Goal: Task Accomplishment & Management: Use online tool/utility

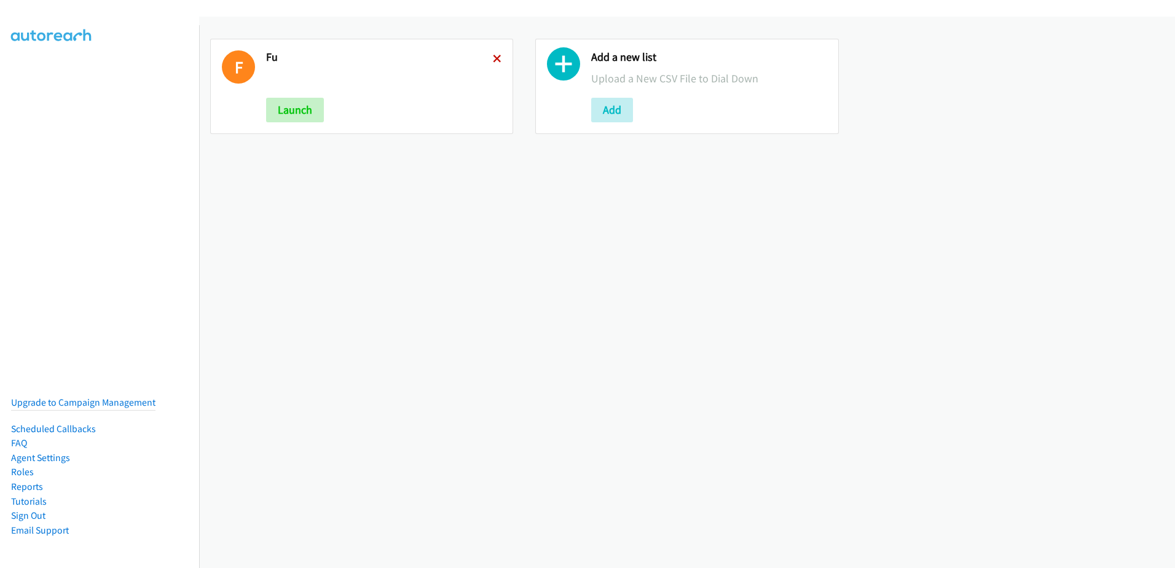
click at [494, 57] on icon at bounding box center [497, 59] width 9 height 9
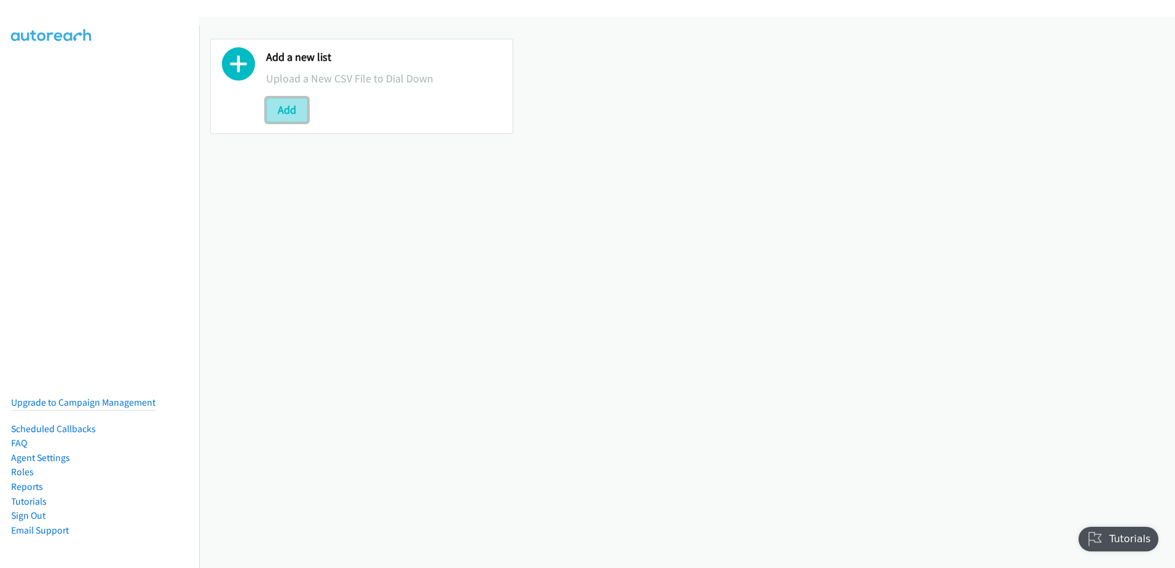
click at [289, 111] on button "Add" at bounding box center [287, 110] width 42 height 25
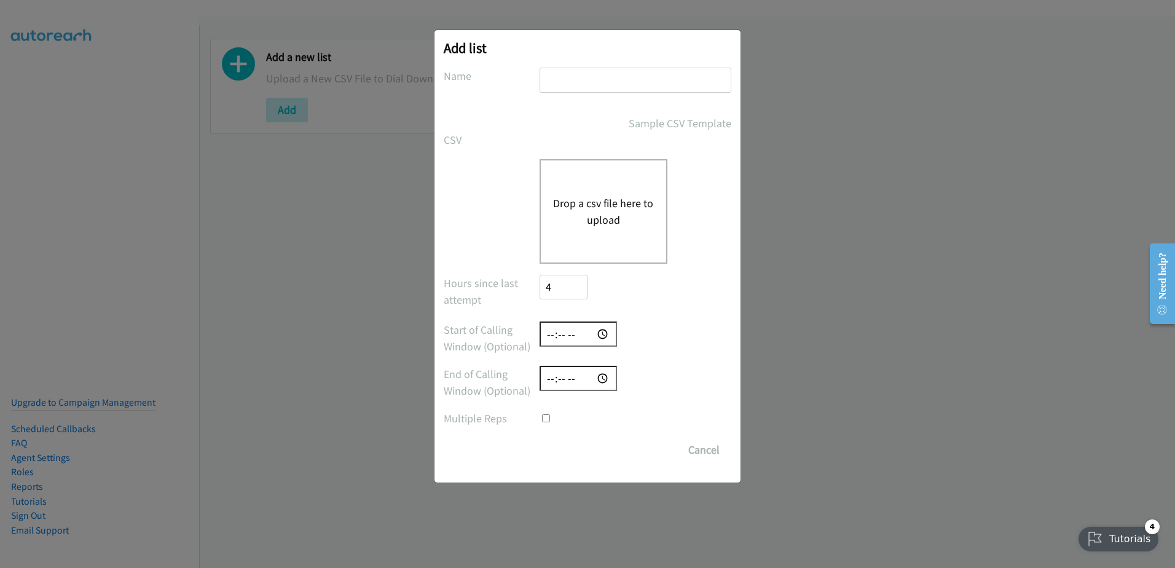
click at [590, 87] on input "text" at bounding box center [635, 80] width 192 height 25
type input "new leads 10/09"
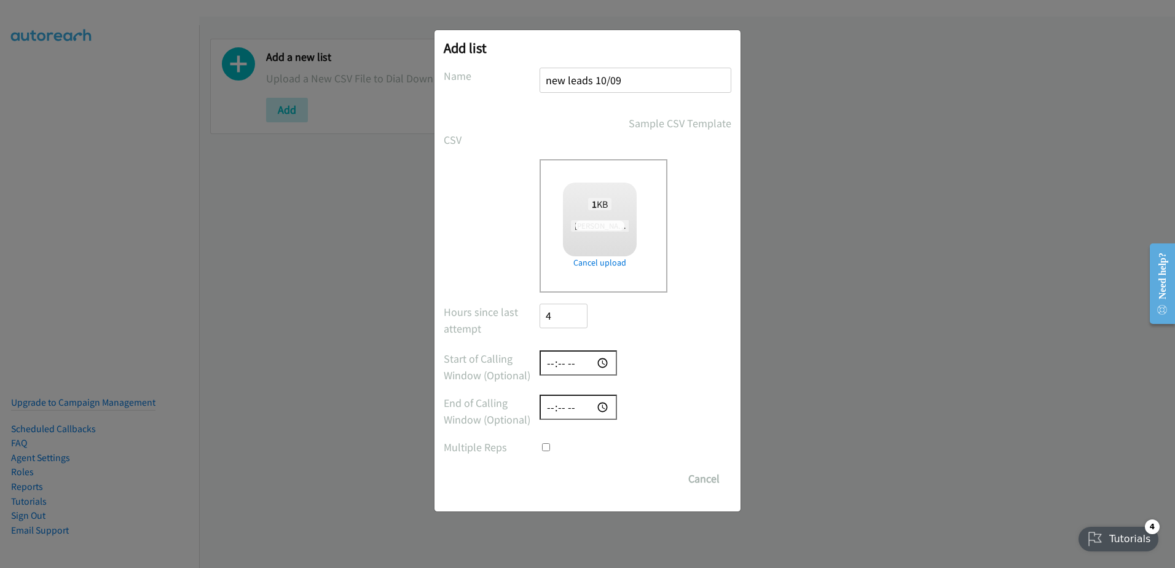
checkbox input "true"
click at [585, 482] on input "Save List" at bounding box center [571, 478] width 65 height 25
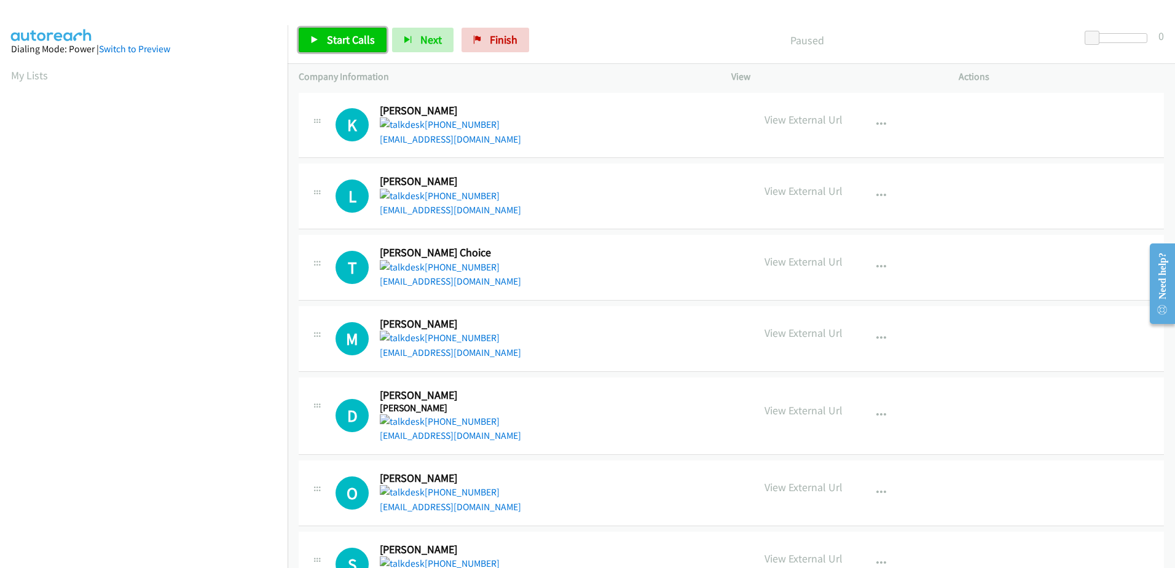
drag, startPoint x: 337, startPoint y: 35, endPoint x: 416, endPoint y: 82, distance: 91.4
click at [337, 36] on span "Start Calls" at bounding box center [351, 40] width 48 height 14
drag, startPoint x: 437, startPoint y: 132, endPoint x: 397, endPoint y: 138, distance: 39.8
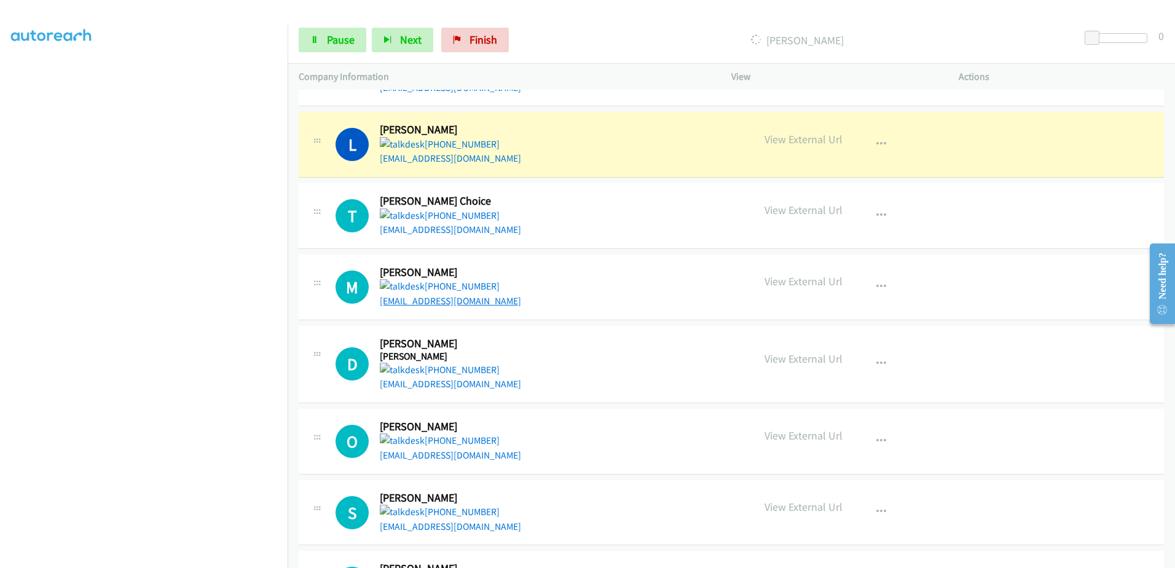
scroll to position [123, 0]
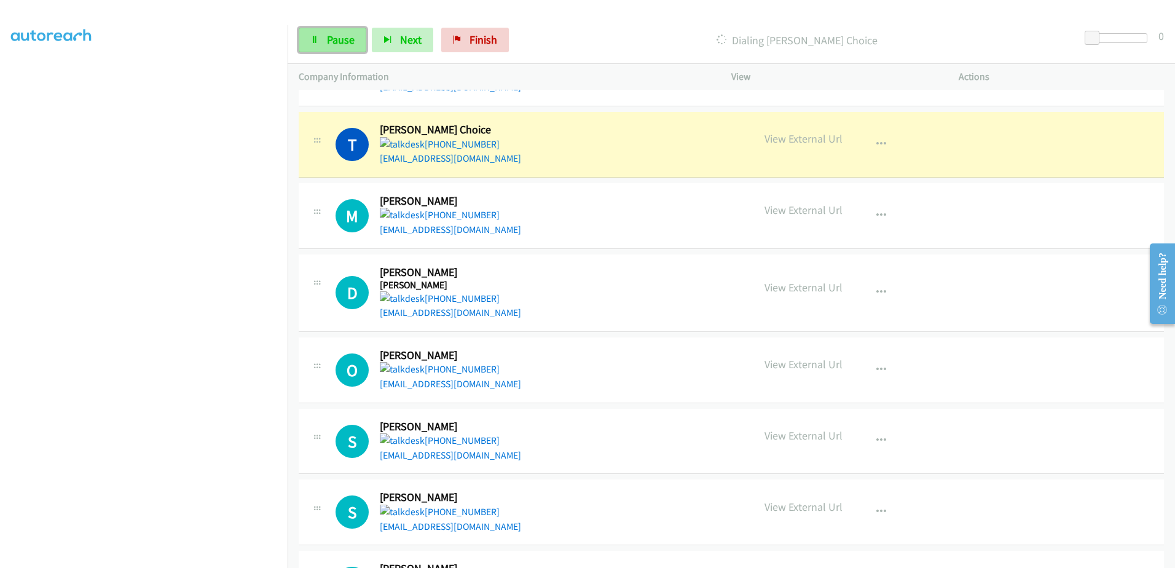
click at [341, 46] on span "Pause" at bounding box center [341, 40] width 28 height 14
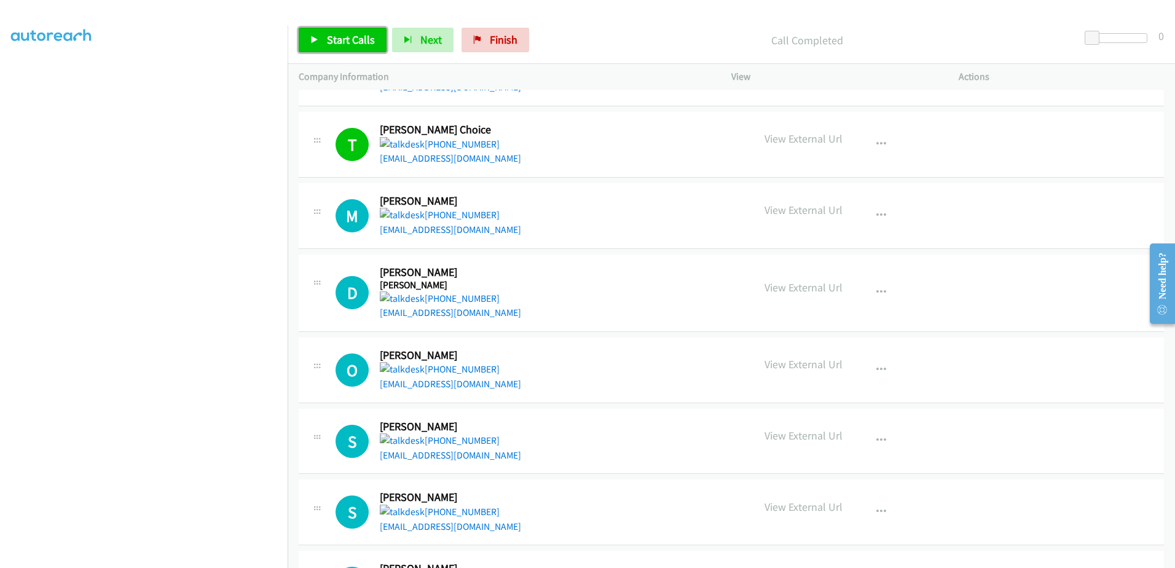
drag, startPoint x: 337, startPoint y: 31, endPoint x: 355, endPoint y: 44, distance: 22.5
click at [337, 31] on link "Start Calls" at bounding box center [343, 40] width 88 height 25
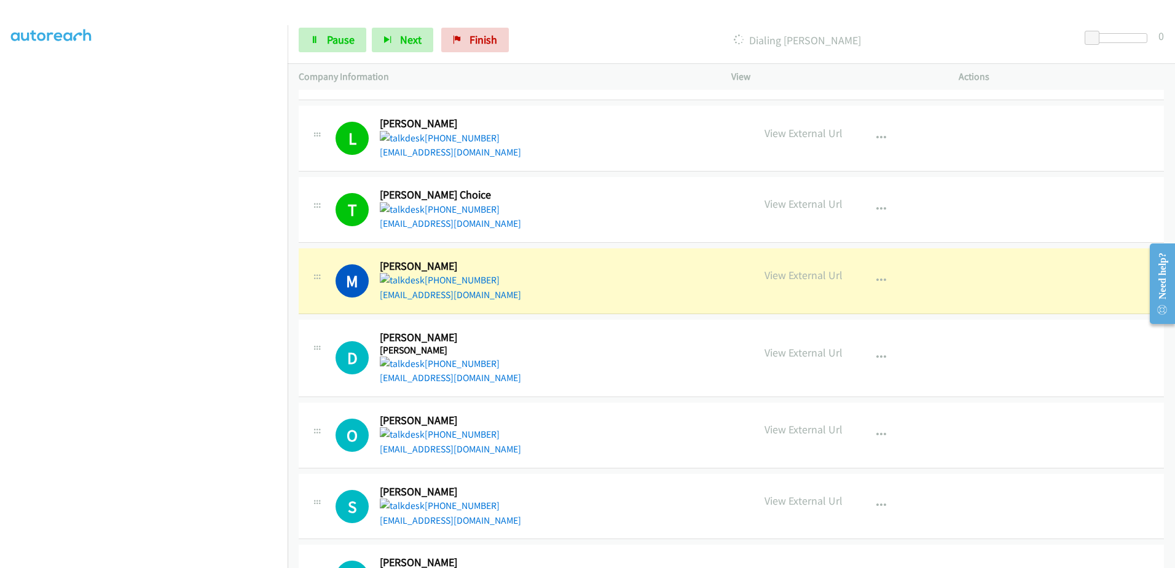
scroll to position [0, 0]
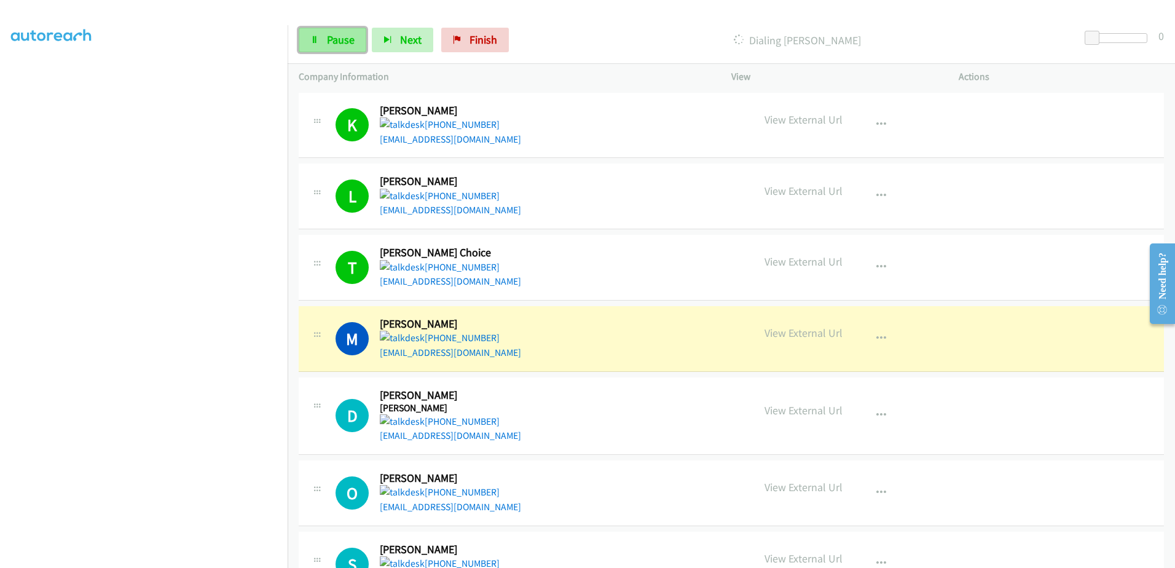
click at [322, 32] on link "Pause" at bounding box center [333, 40] width 68 height 25
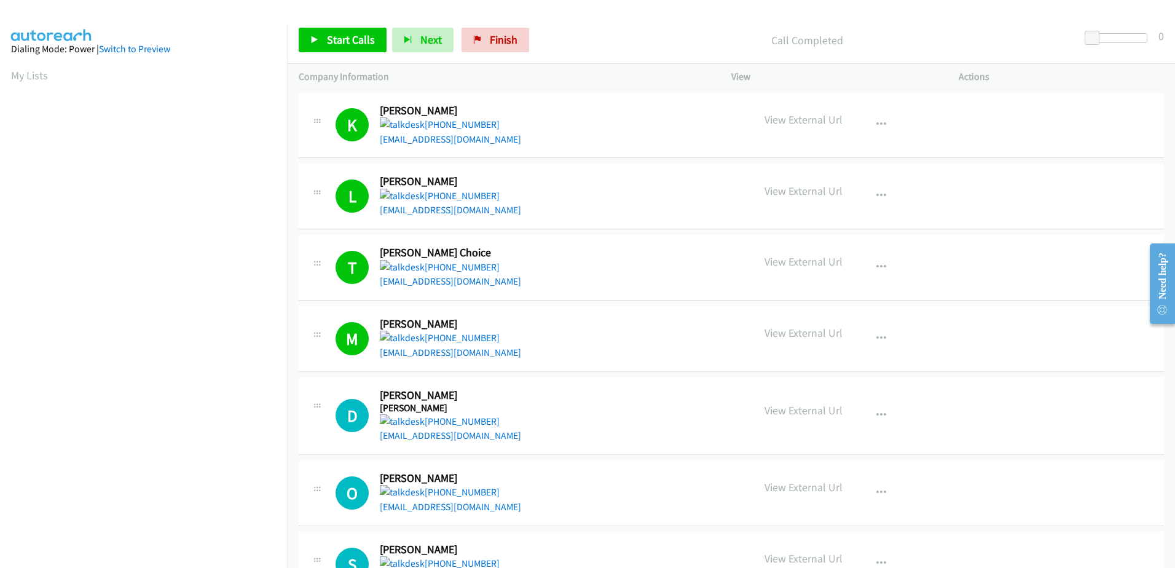
scroll to position [70, 0]
click at [328, 31] on link "Start Calls" at bounding box center [343, 40] width 88 height 25
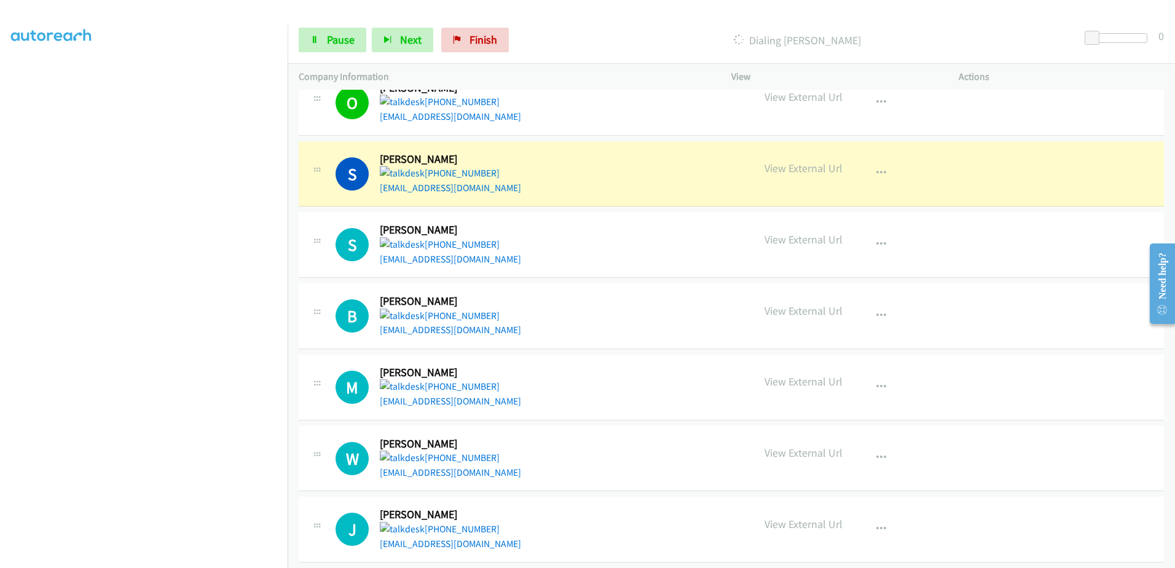
scroll to position [369, 0]
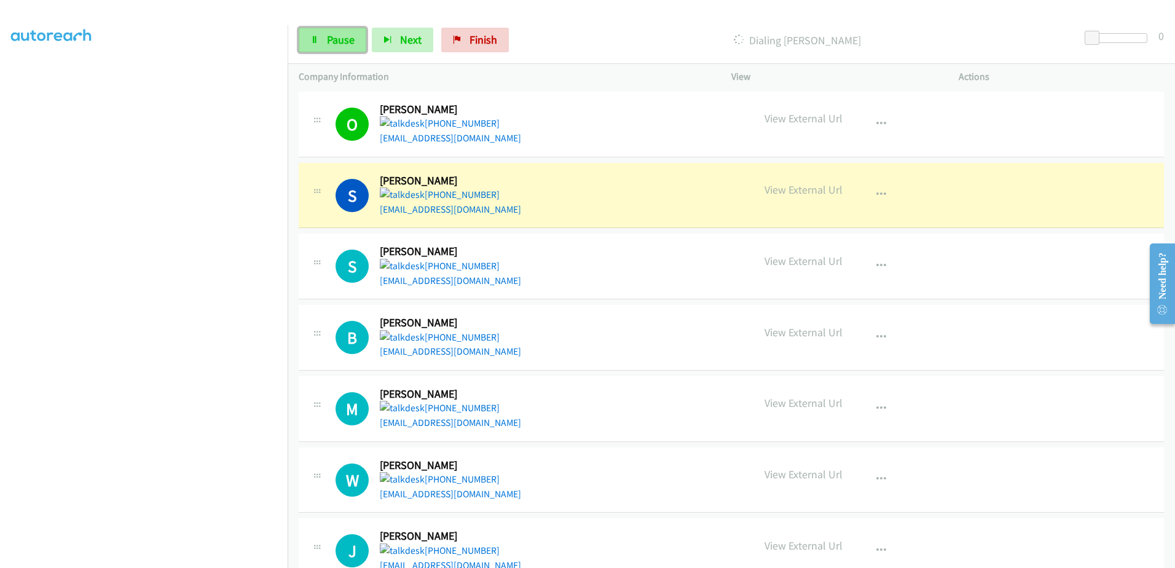
click at [340, 33] on span "Pause" at bounding box center [341, 40] width 28 height 14
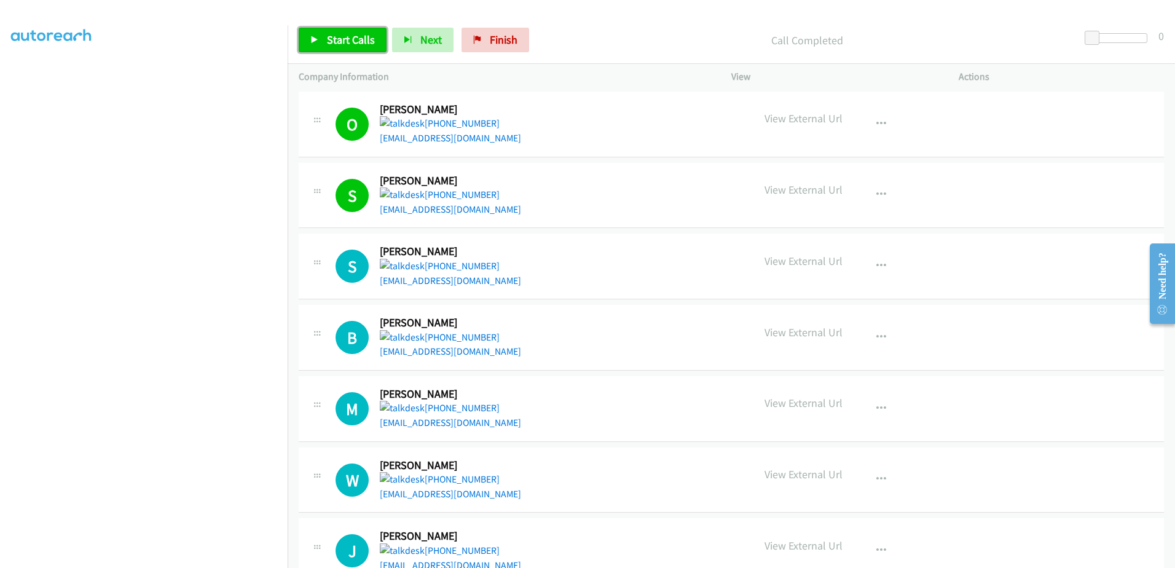
click at [349, 42] on span "Start Calls" at bounding box center [351, 40] width 48 height 14
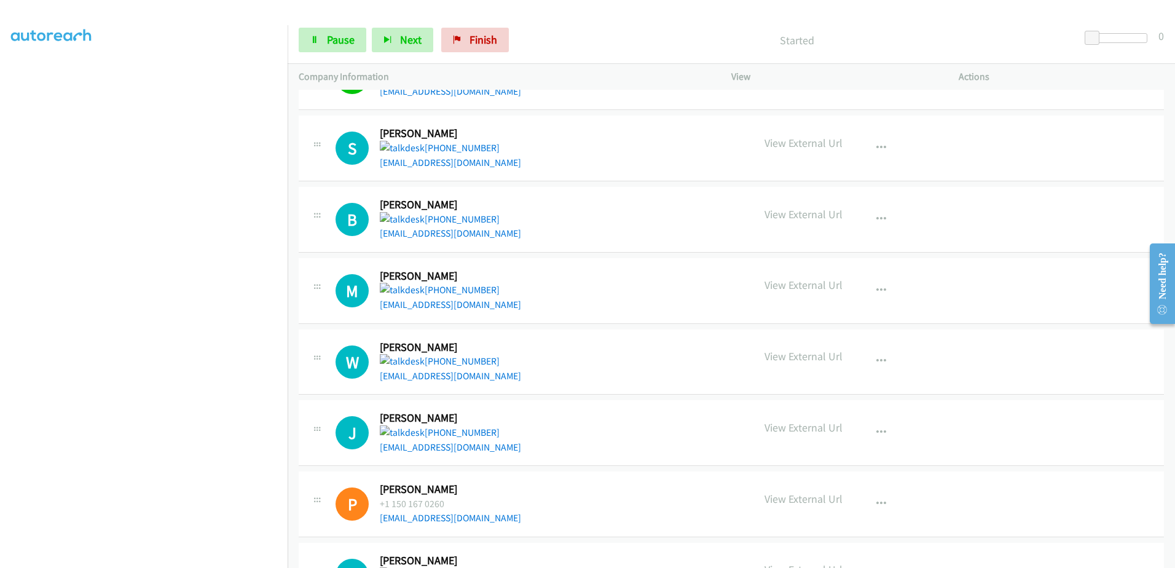
scroll to position [491, 0]
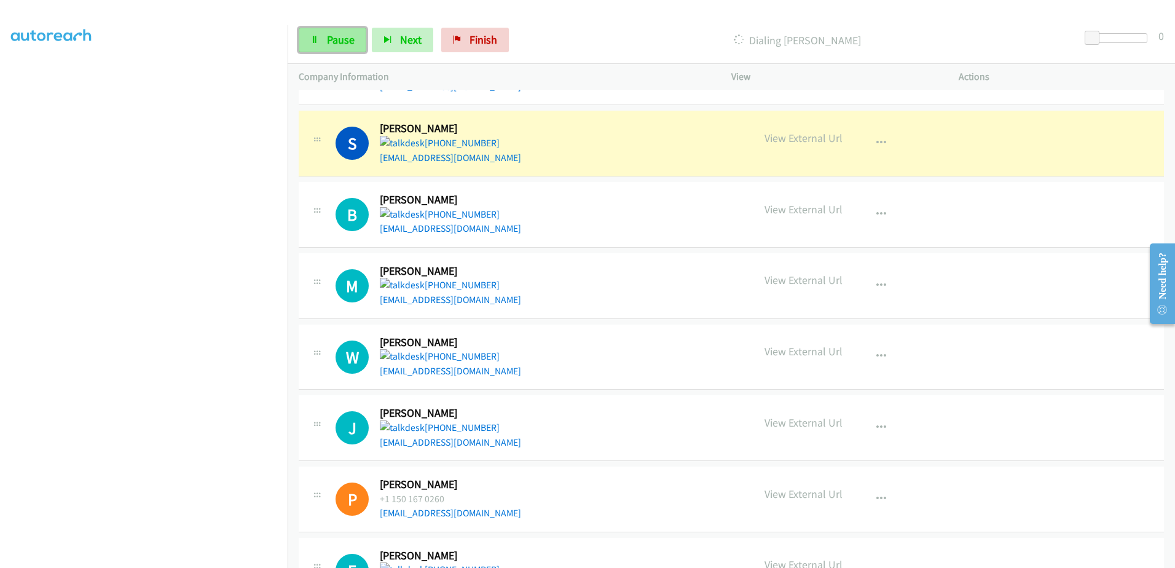
click at [338, 41] on span "Pause" at bounding box center [341, 40] width 28 height 14
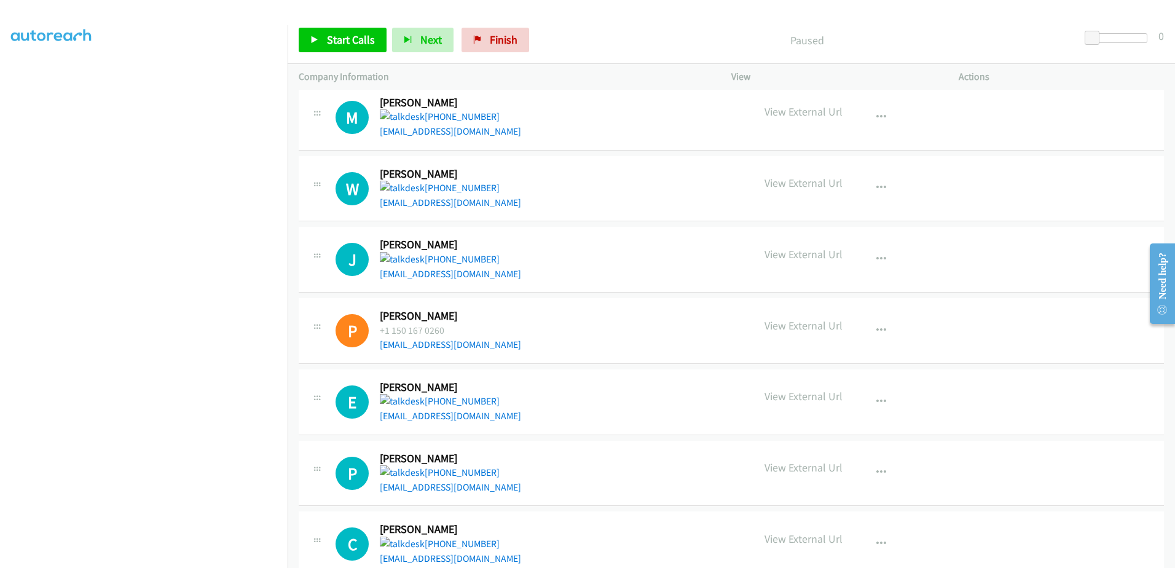
scroll to position [676, 0]
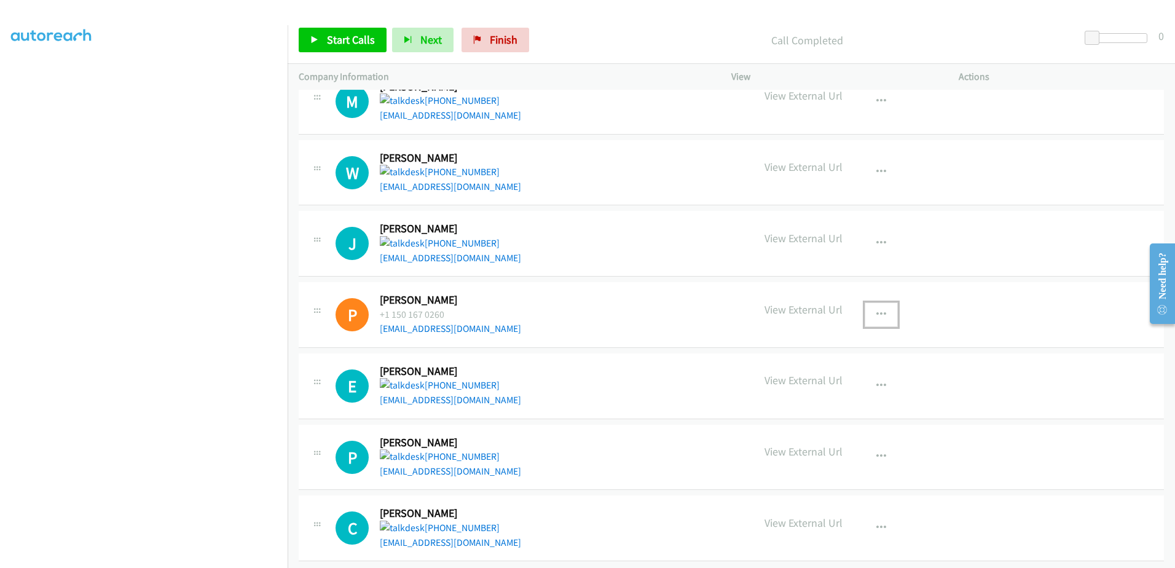
drag, startPoint x: 576, startPoint y: 318, endPoint x: 892, endPoint y: 308, distance: 315.9
click at [892, 309] on button "button" at bounding box center [880, 314] width 33 height 25
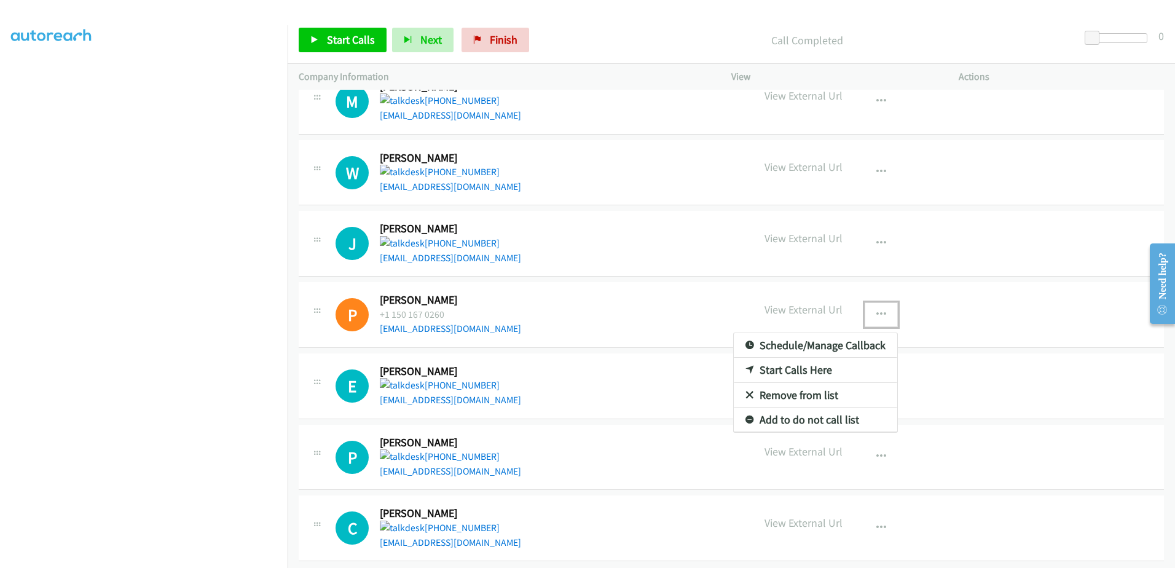
click at [796, 397] on link "Remove from list" at bounding box center [814, 395] width 163 height 25
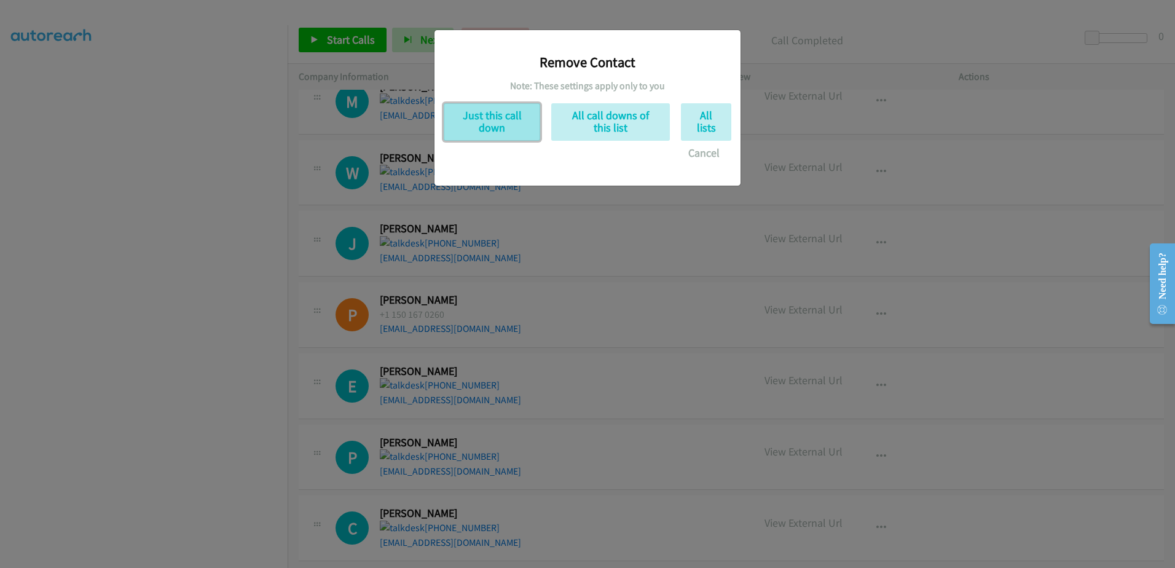
click at [488, 122] on button "Just this call down" at bounding box center [492, 121] width 96 height 37
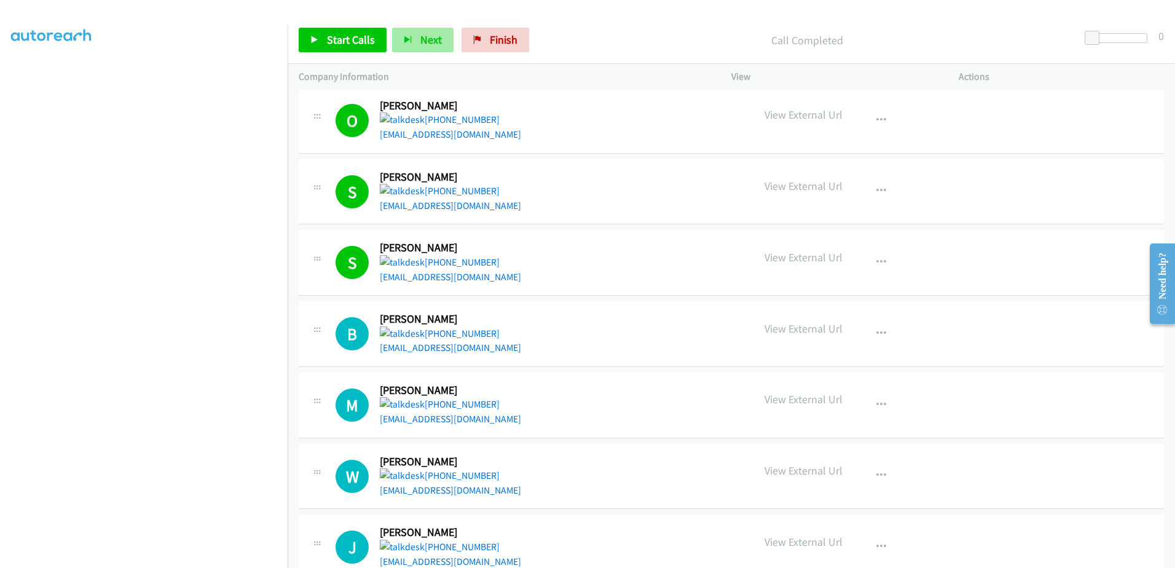
scroll to position [491, 0]
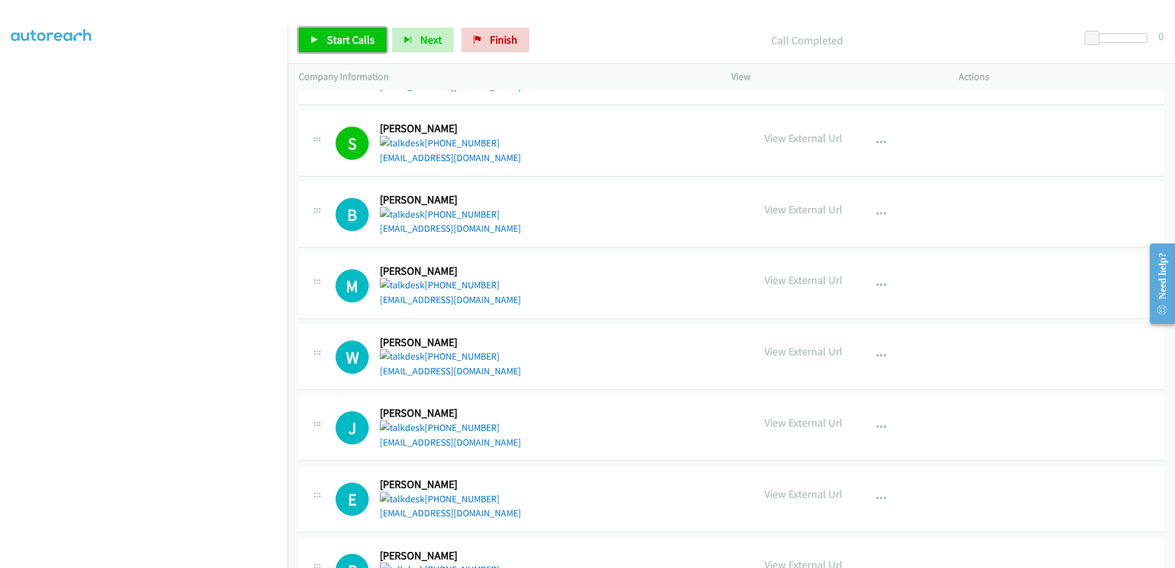
click at [334, 31] on link "Start Calls" at bounding box center [343, 40] width 88 height 25
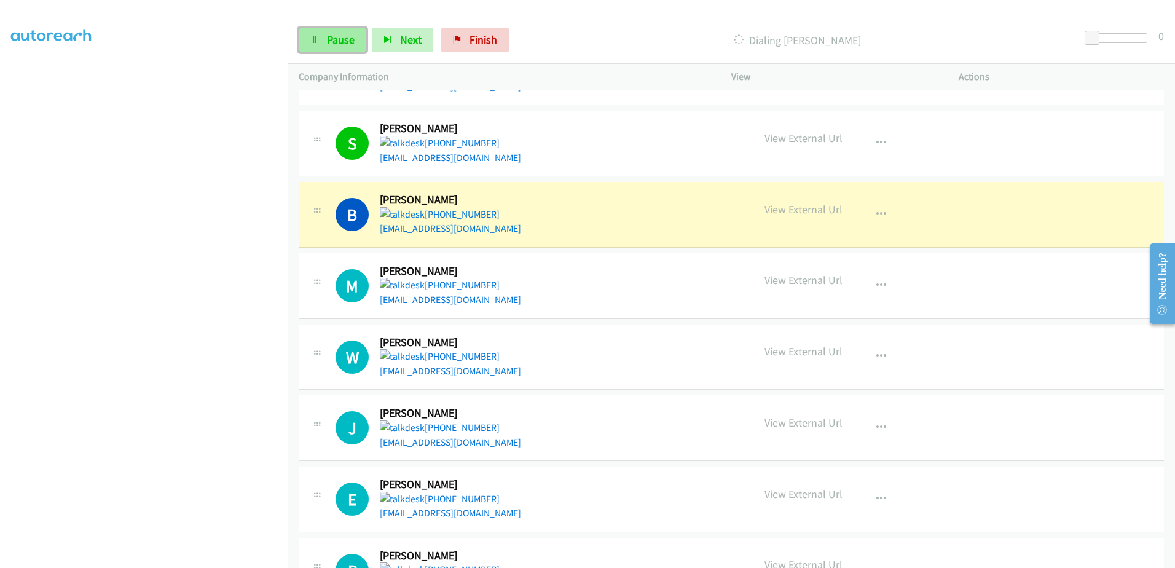
click at [357, 36] on link "Pause" at bounding box center [333, 40] width 68 height 25
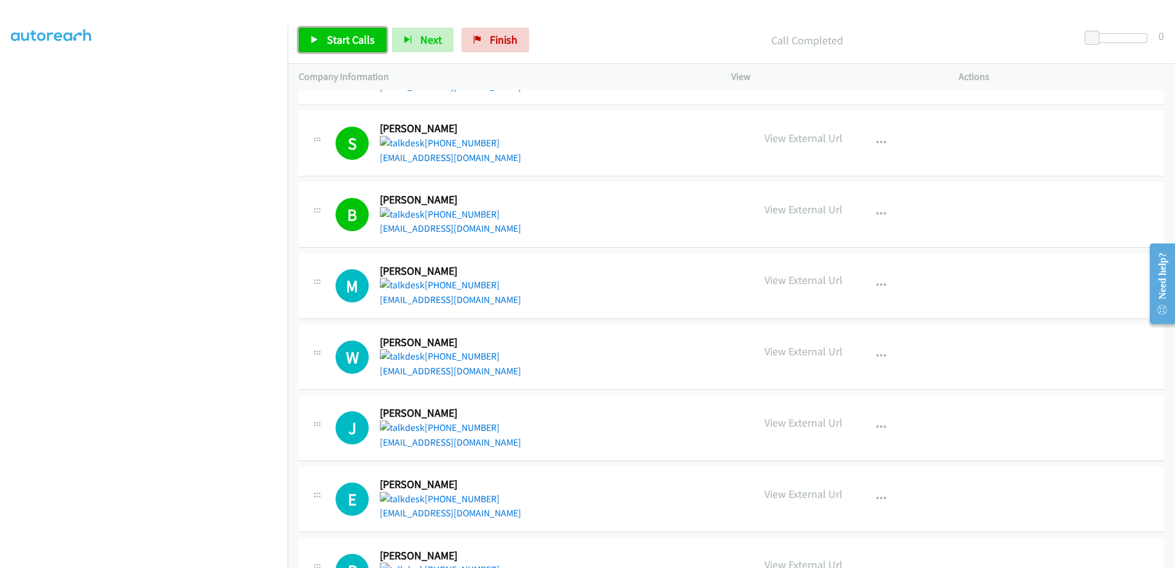
click at [321, 42] on link "Start Calls" at bounding box center [343, 40] width 88 height 25
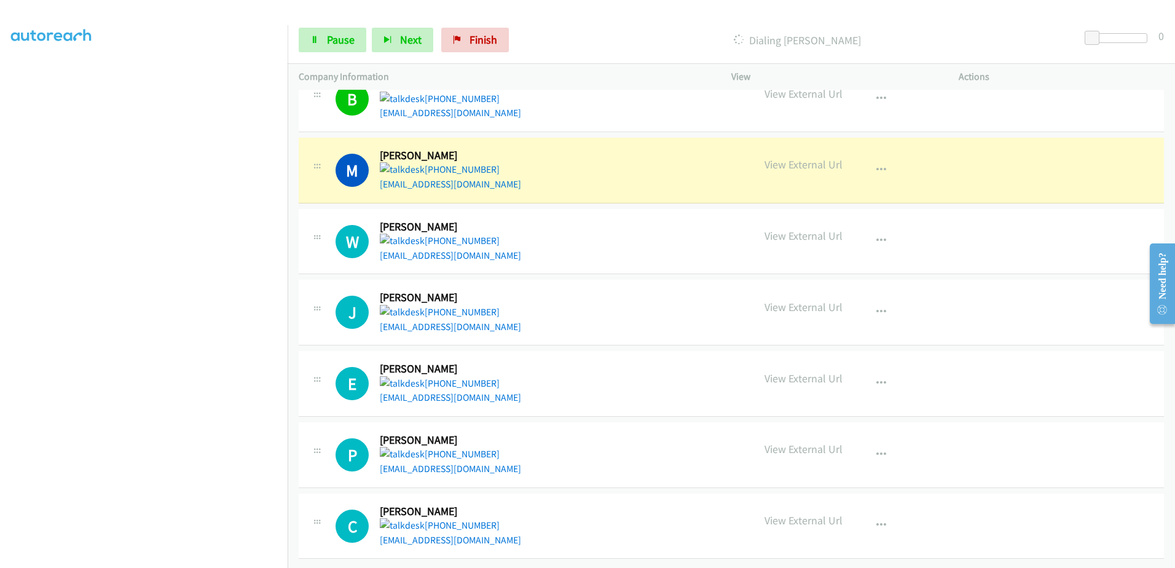
scroll to position [616, 0]
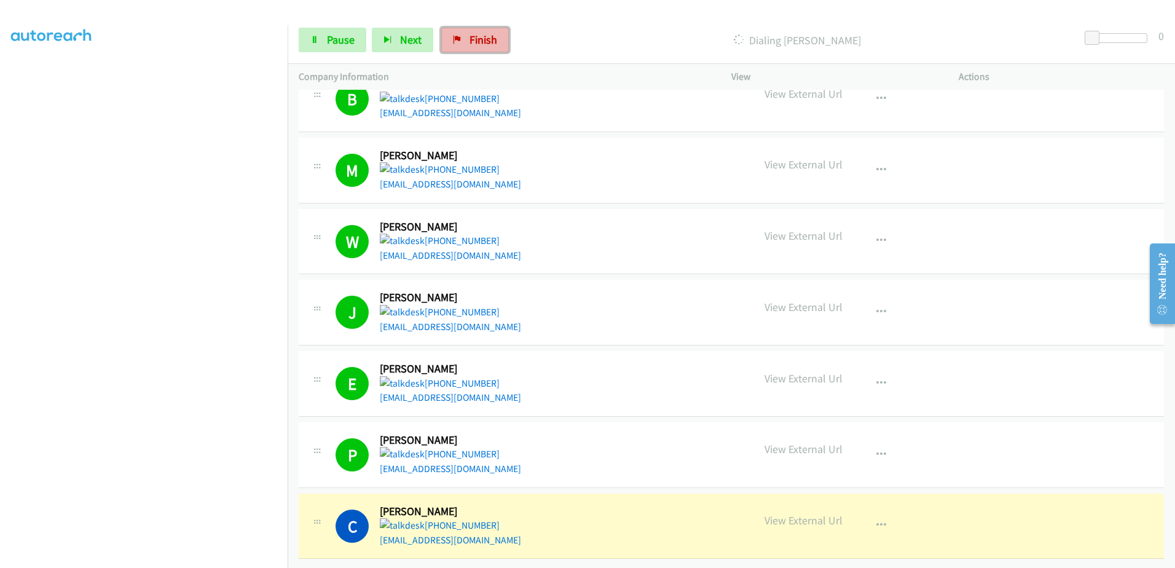
click at [487, 42] on span "Finish" at bounding box center [483, 40] width 28 height 14
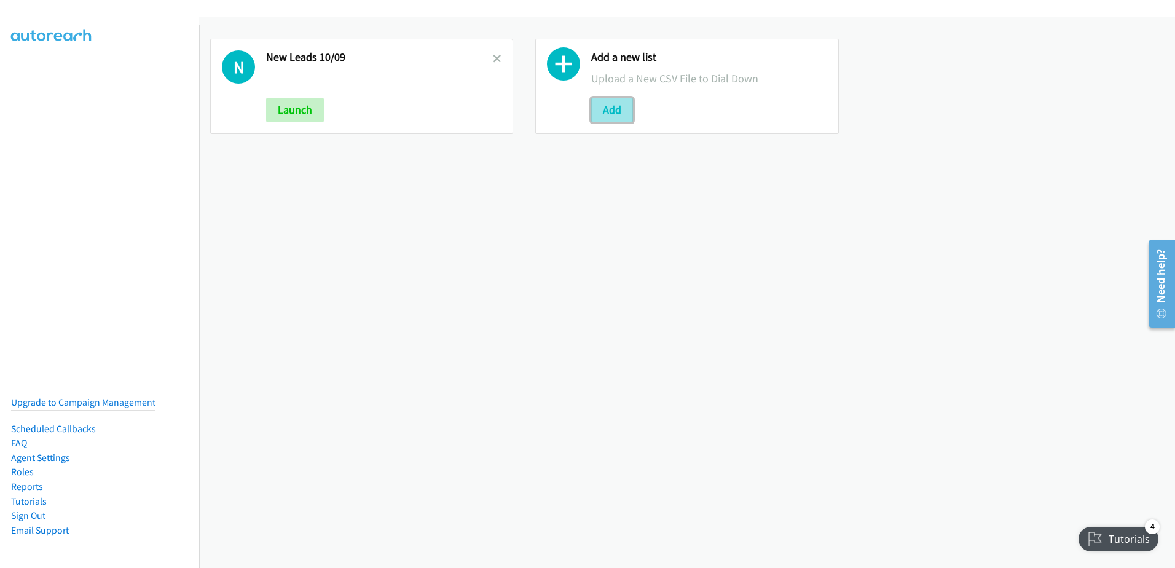
click at [612, 111] on button "Add" at bounding box center [612, 110] width 42 height 25
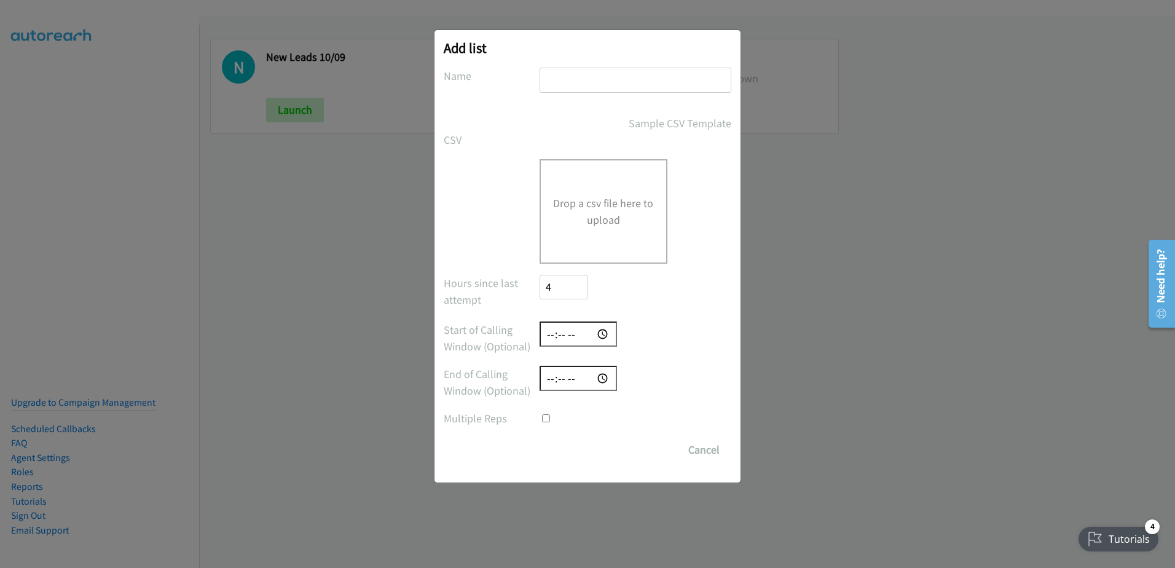
checkbox input "true"
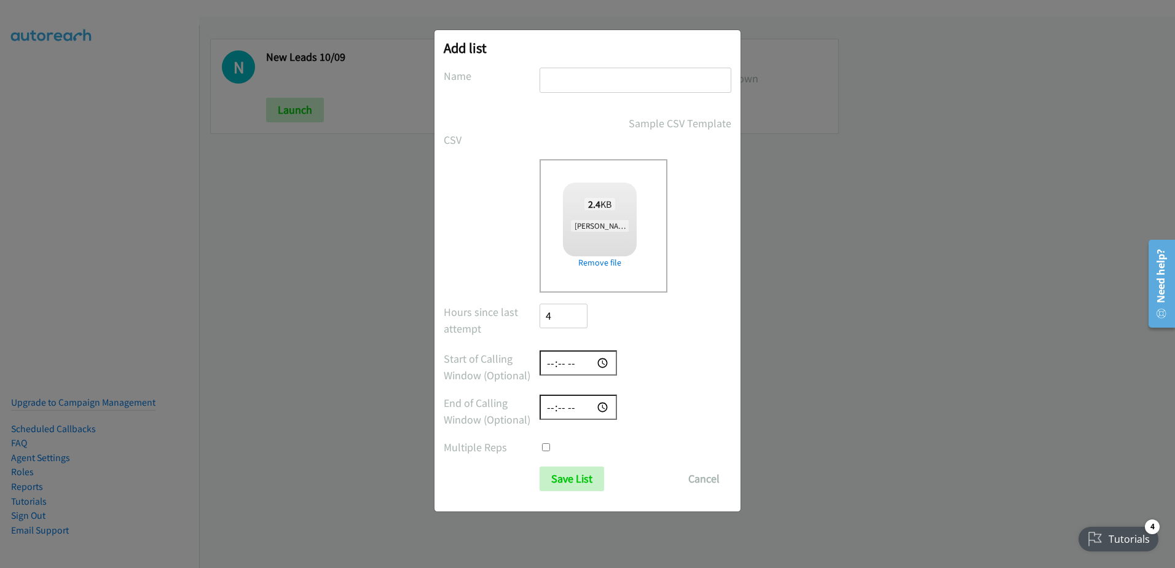
click at [609, 79] on input "text" at bounding box center [635, 80] width 192 height 25
type input "fux1"
click at [565, 472] on input "Save List" at bounding box center [571, 478] width 65 height 25
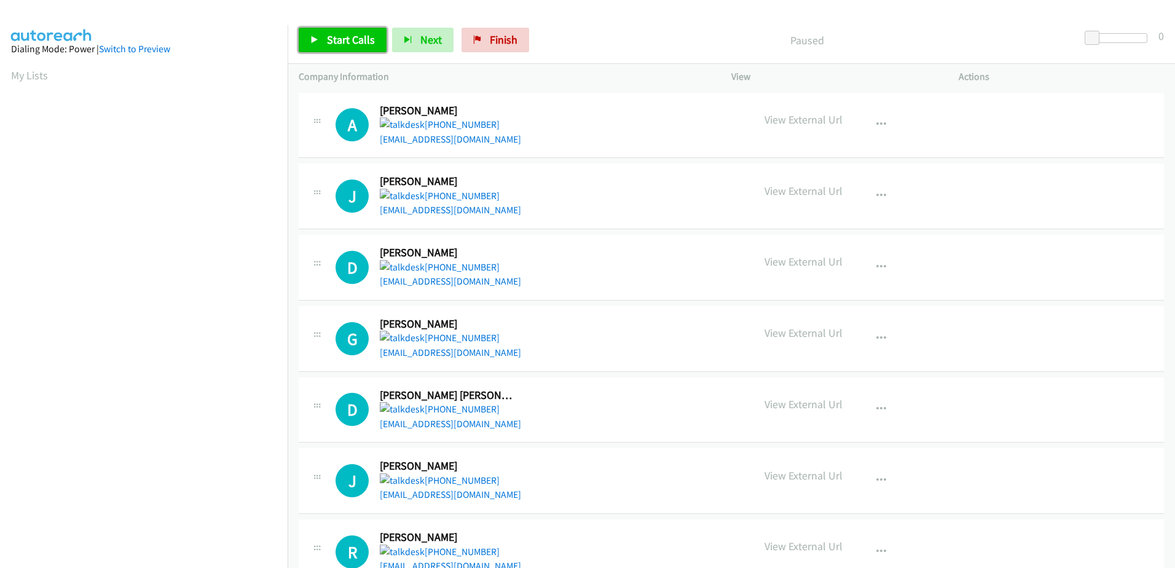
click at [324, 41] on link "Start Calls" at bounding box center [343, 40] width 88 height 25
click at [338, 34] on span "Start Calls" at bounding box center [351, 40] width 48 height 14
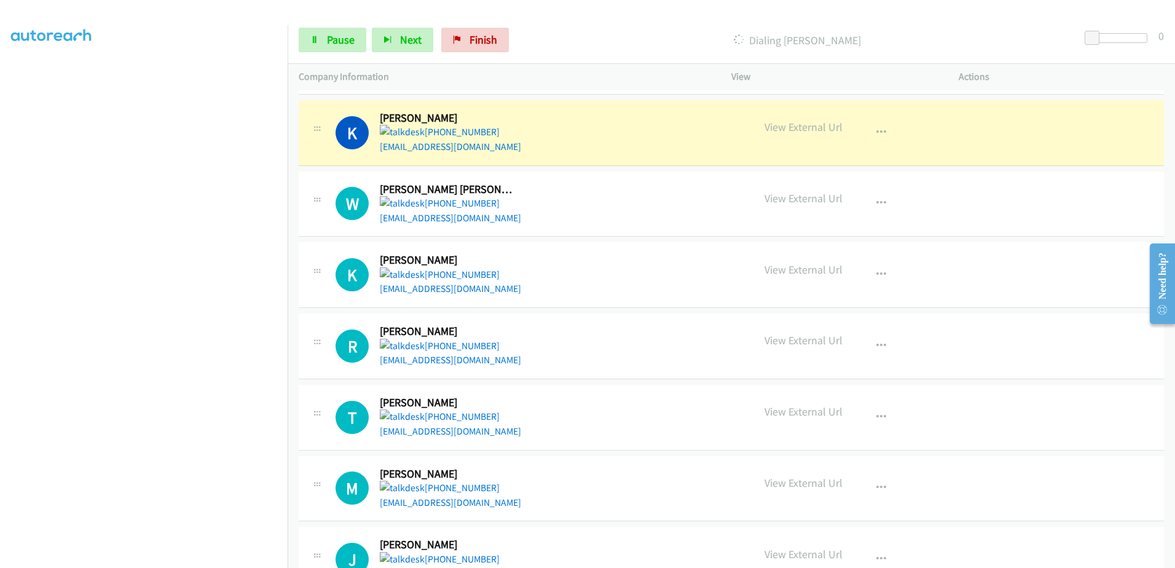
scroll to position [491, 0]
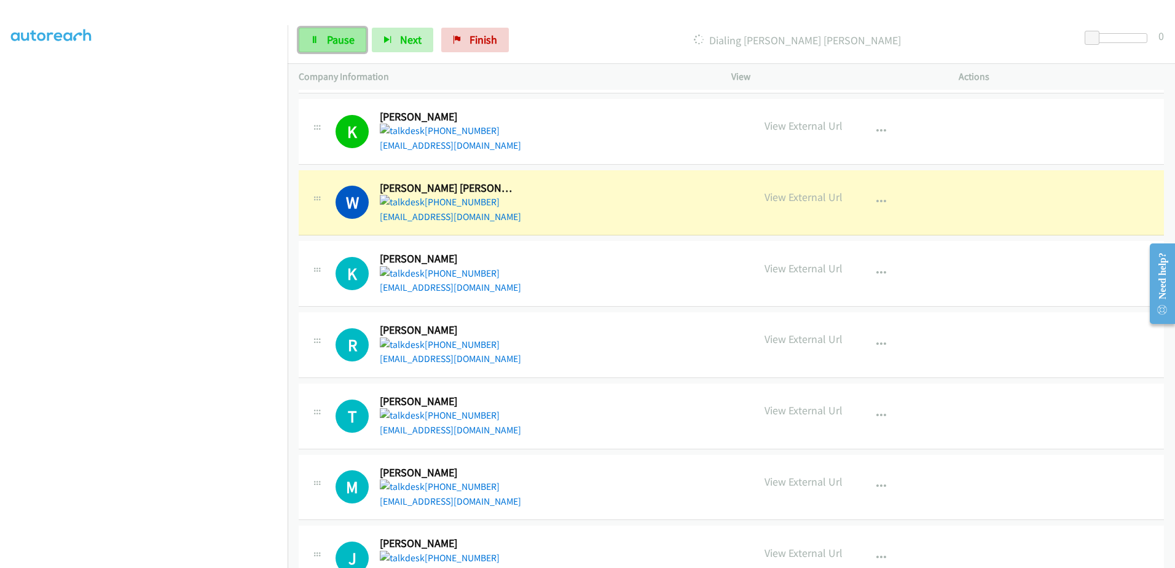
click at [338, 41] on span "Pause" at bounding box center [341, 40] width 28 height 14
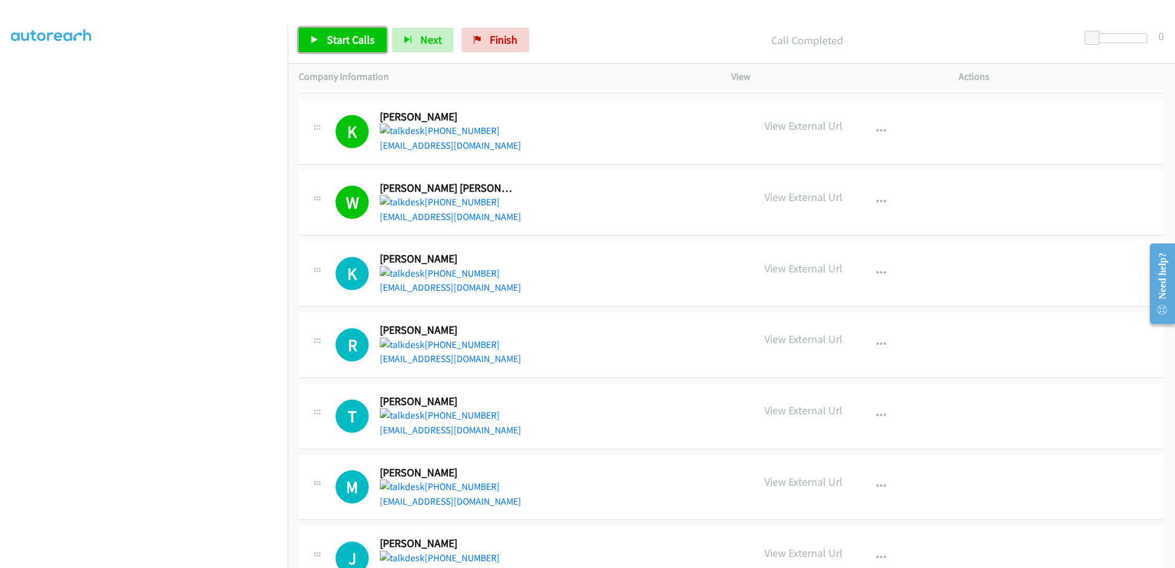
click at [344, 39] on span "Start Calls" at bounding box center [351, 40] width 48 height 14
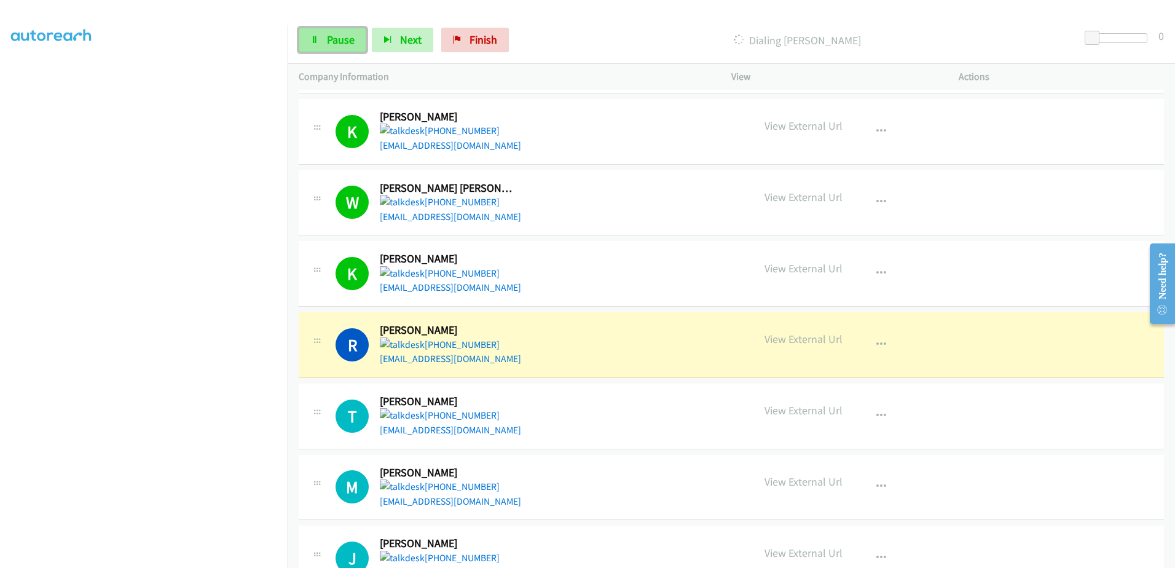
click at [332, 35] on span "Pause" at bounding box center [341, 40] width 28 height 14
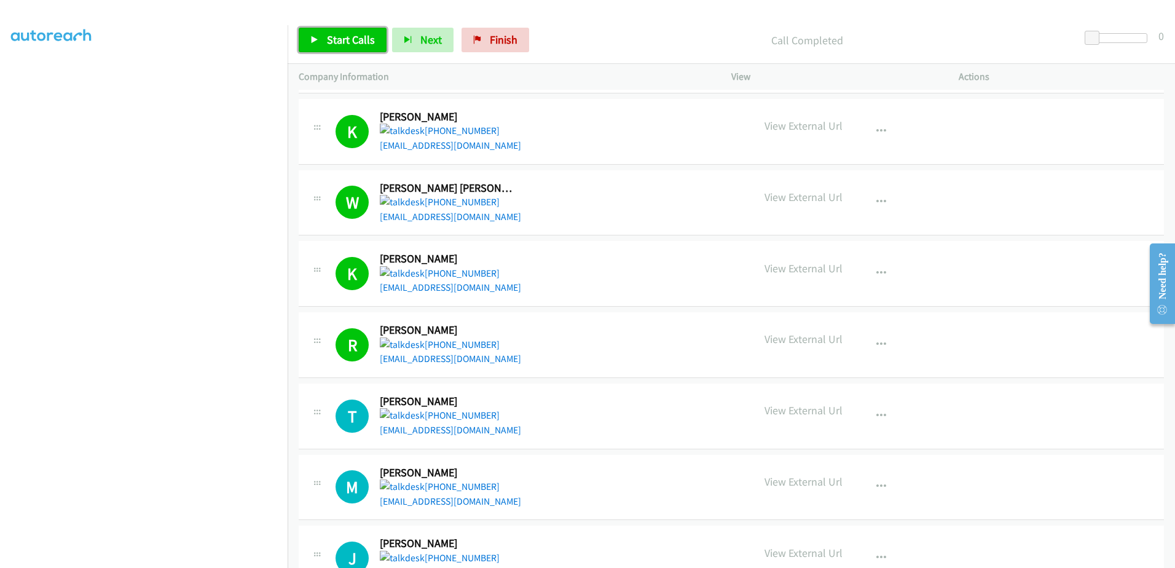
click at [349, 48] on link "Start Calls" at bounding box center [343, 40] width 88 height 25
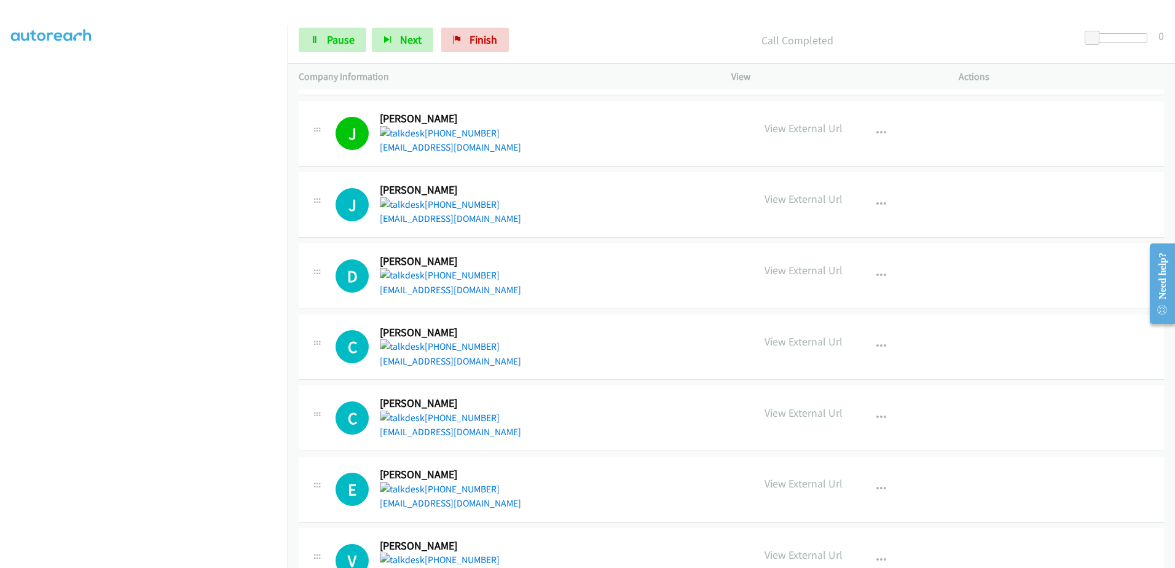
scroll to position [921, 0]
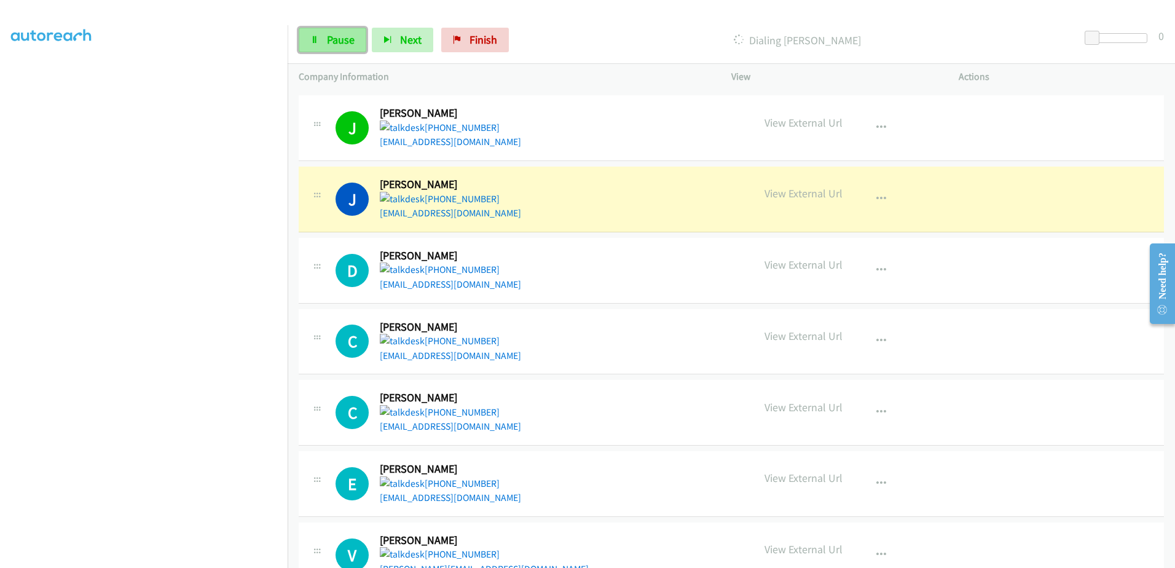
click at [328, 30] on link "Pause" at bounding box center [333, 40] width 68 height 25
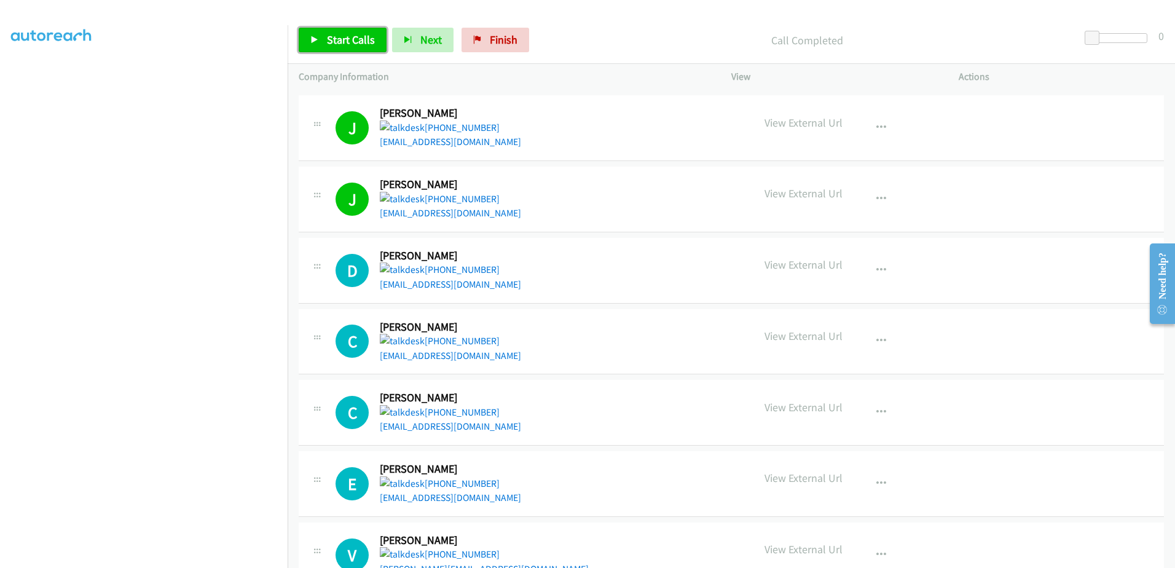
click at [337, 37] on span "Start Calls" at bounding box center [351, 40] width 48 height 14
drag, startPoint x: 443, startPoint y: 277, endPoint x: 404, endPoint y: 281, distance: 38.9
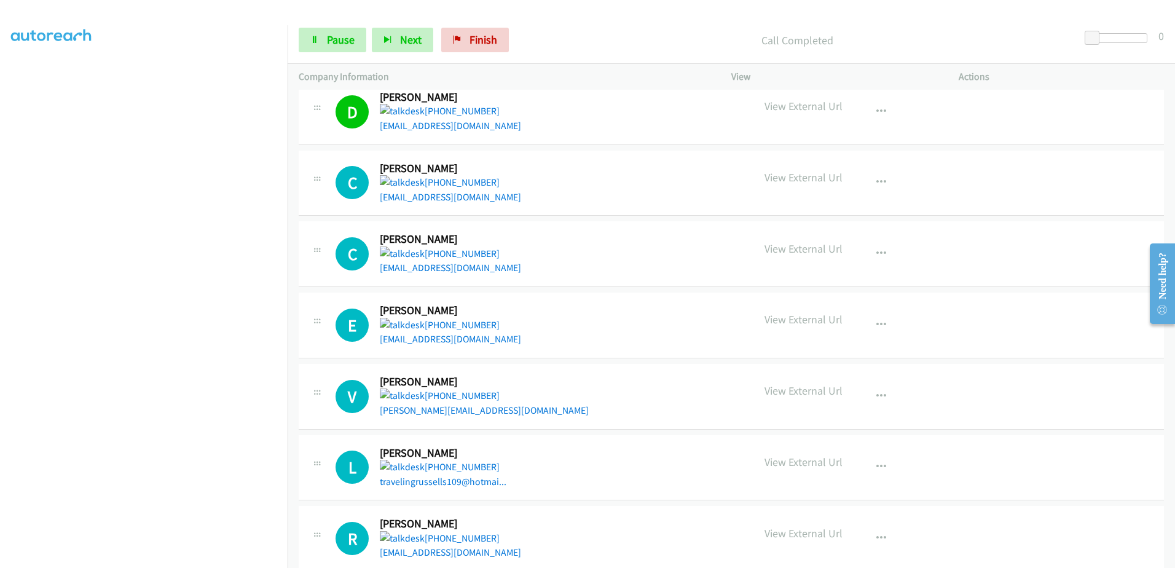
scroll to position [1106, 0]
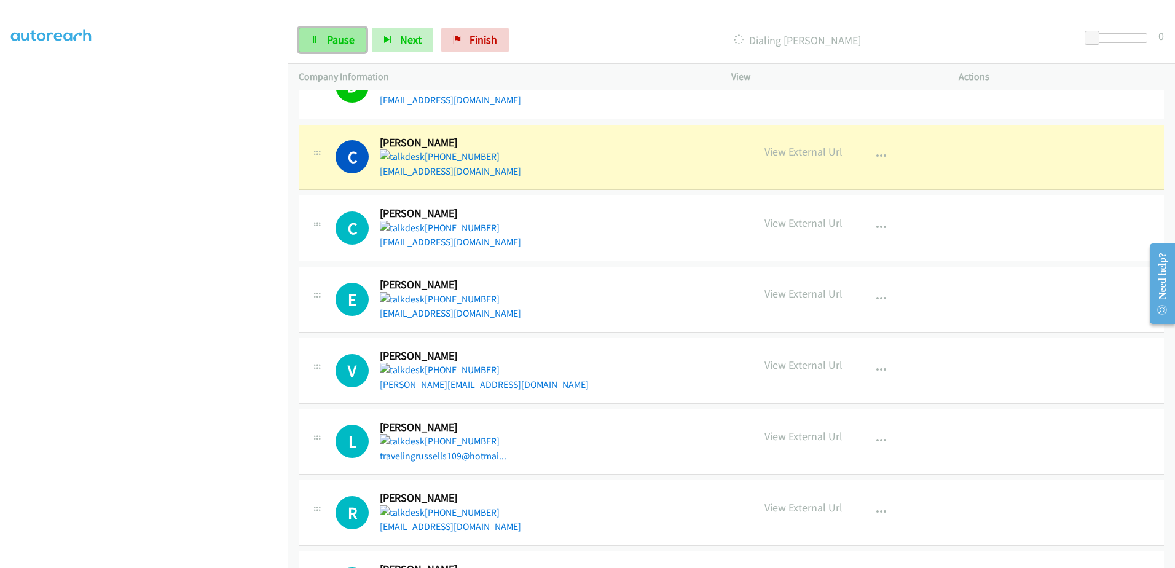
click at [335, 35] on span "Pause" at bounding box center [341, 40] width 28 height 14
